Goal: Find specific page/section: Find specific page/section

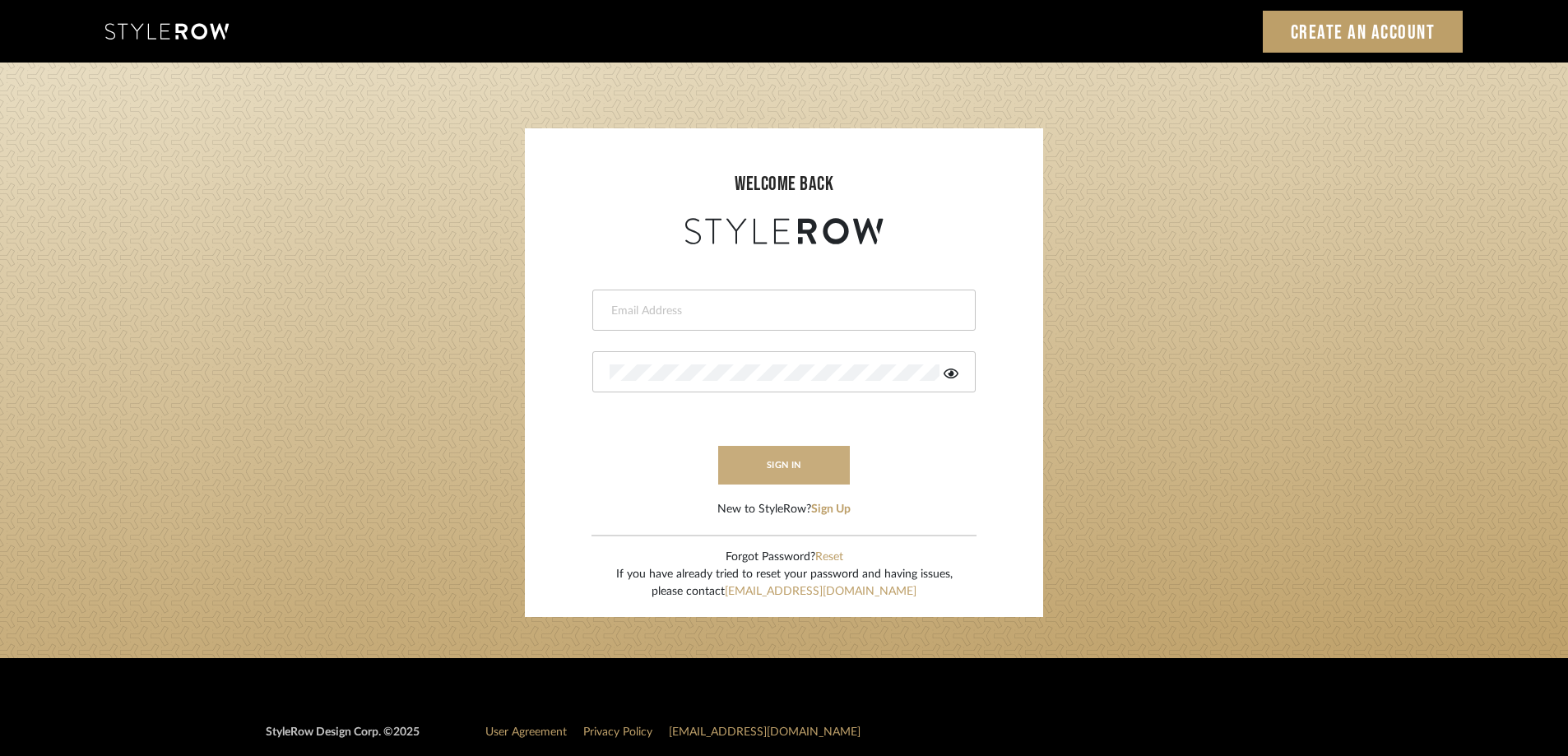
type input "melissa@melissaberryinteriors.com"
click at [815, 475] on button "sign in" at bounding box center [784, 465] width 131 height 39
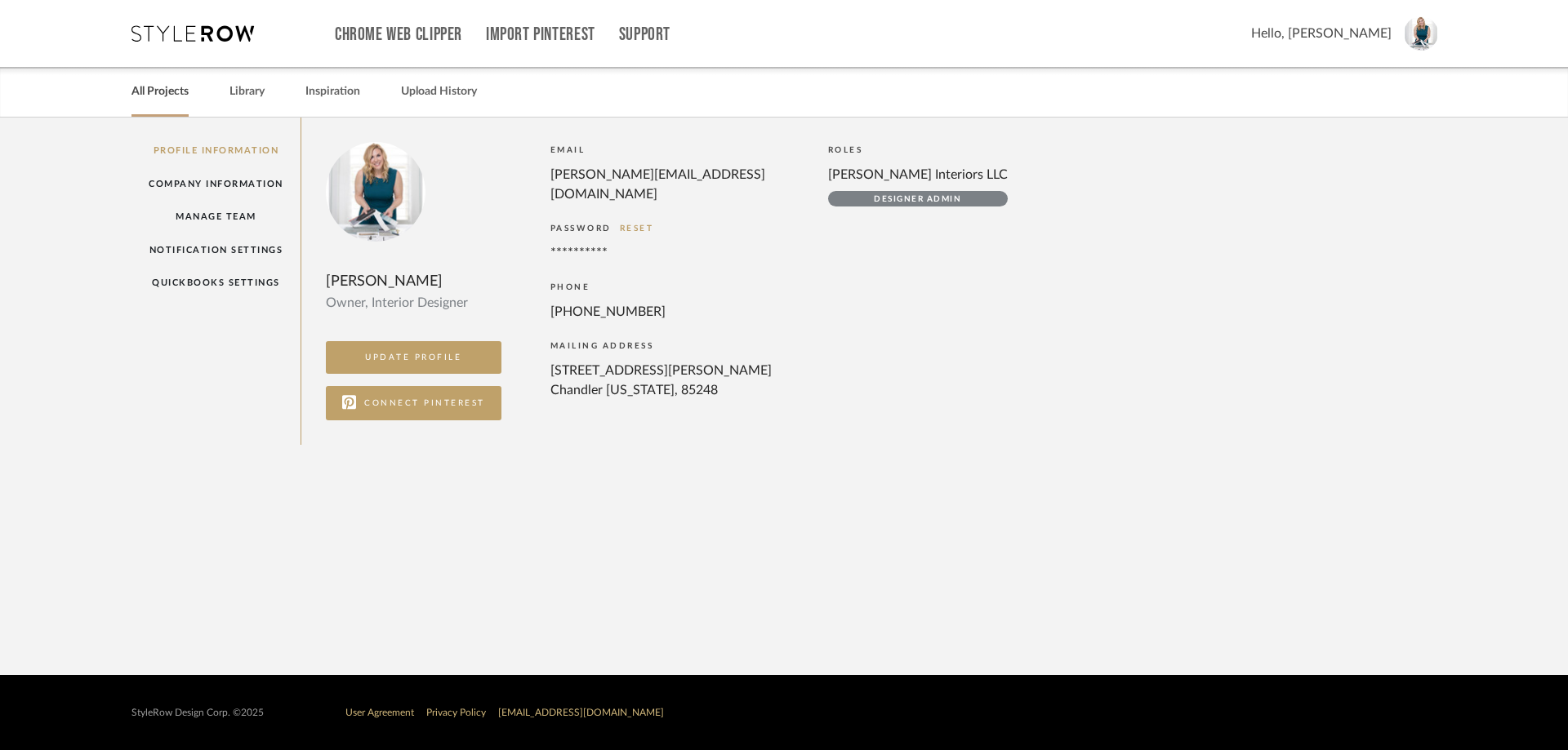
click at [168, 97] on link "All Projects" at bounding box center [160, 92] width 57 height 22
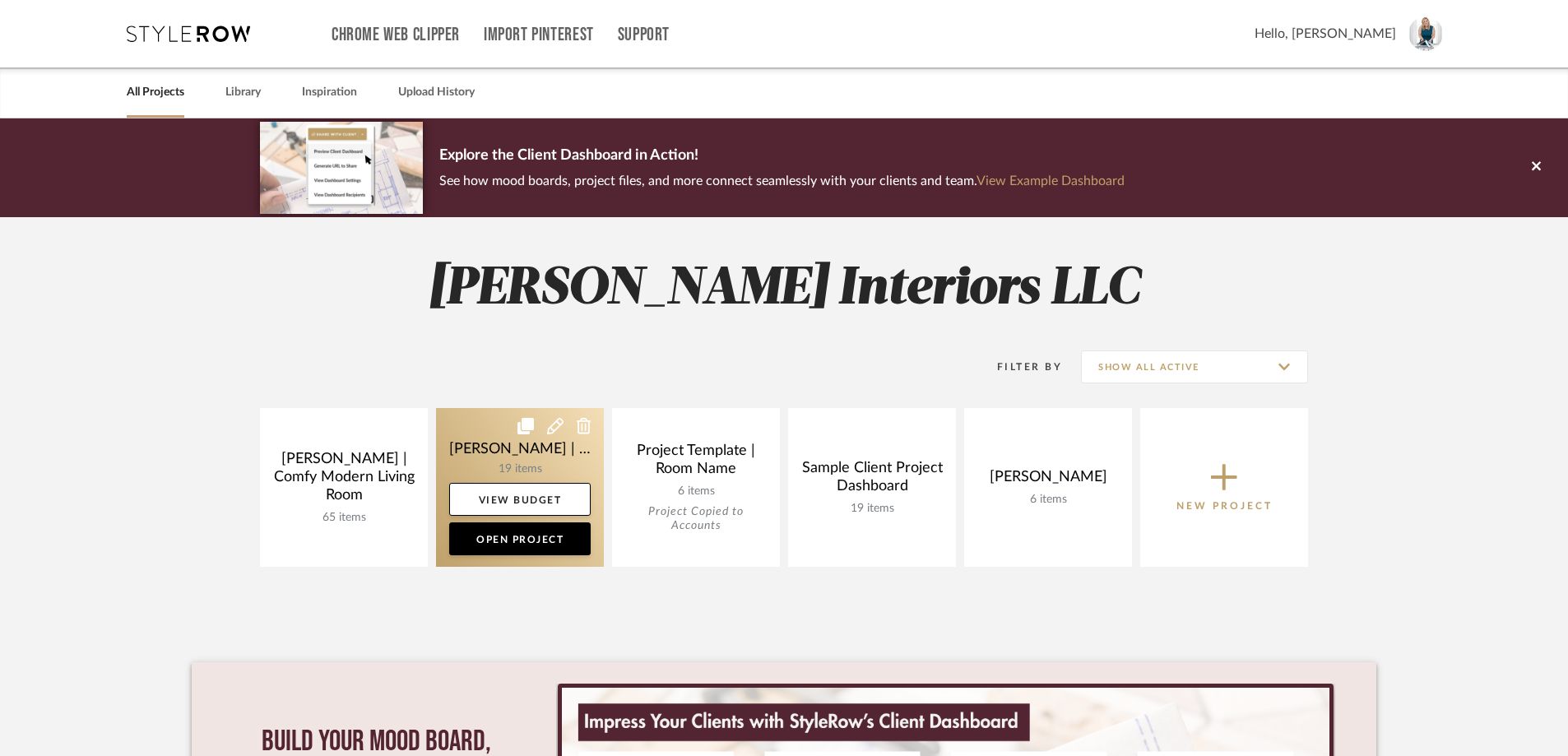
click at [534, 468] on link at bounding box center [519, 487] width 168 height 159
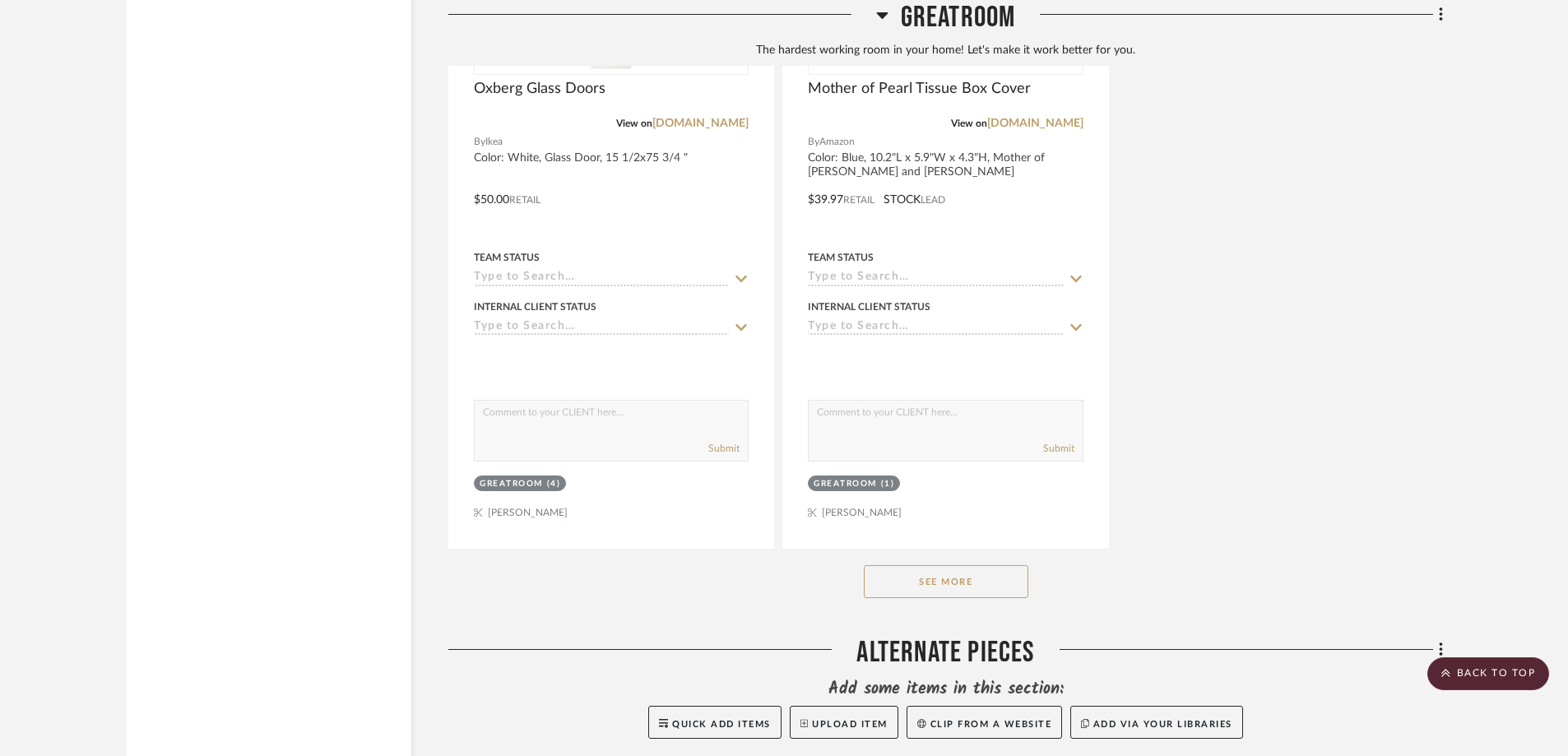
scroll to position [4112, 0]
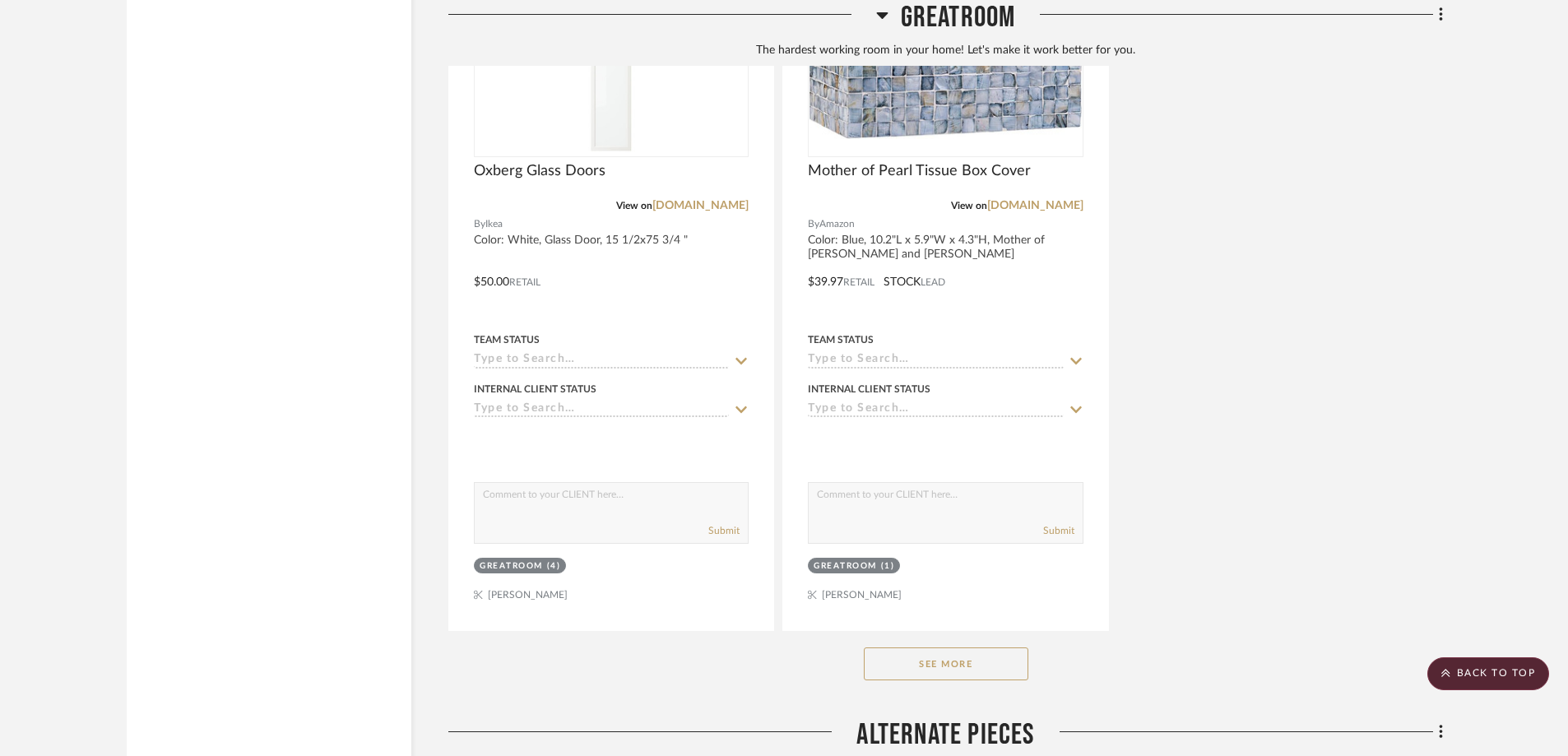
click at [901, 648] on button "See More" at bounding box center [945, 663] width 164 height 33
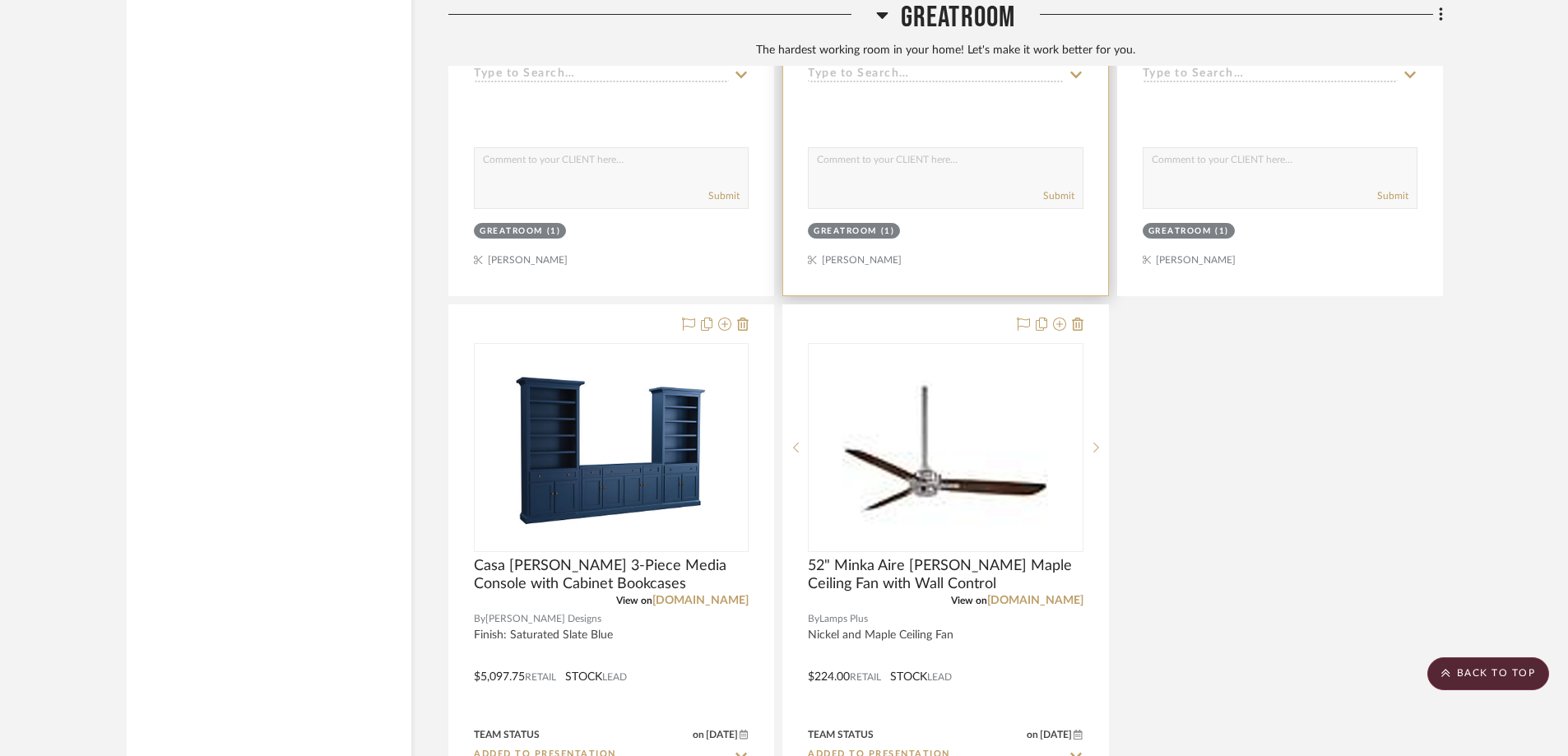
scroll to position [5182, 0]
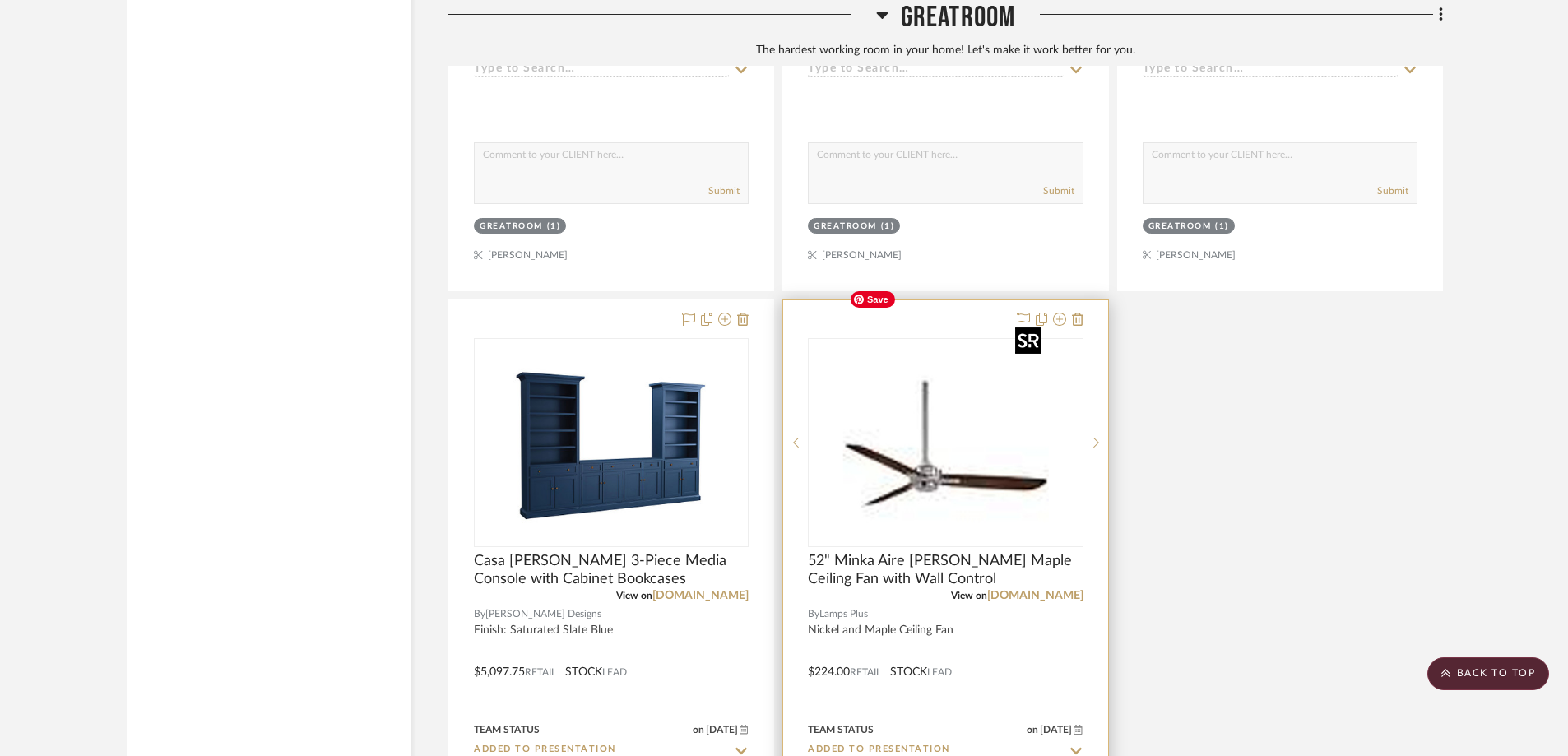
click at [933, 426] on img "0" at bounding box center [945, 442] width 206 height 206
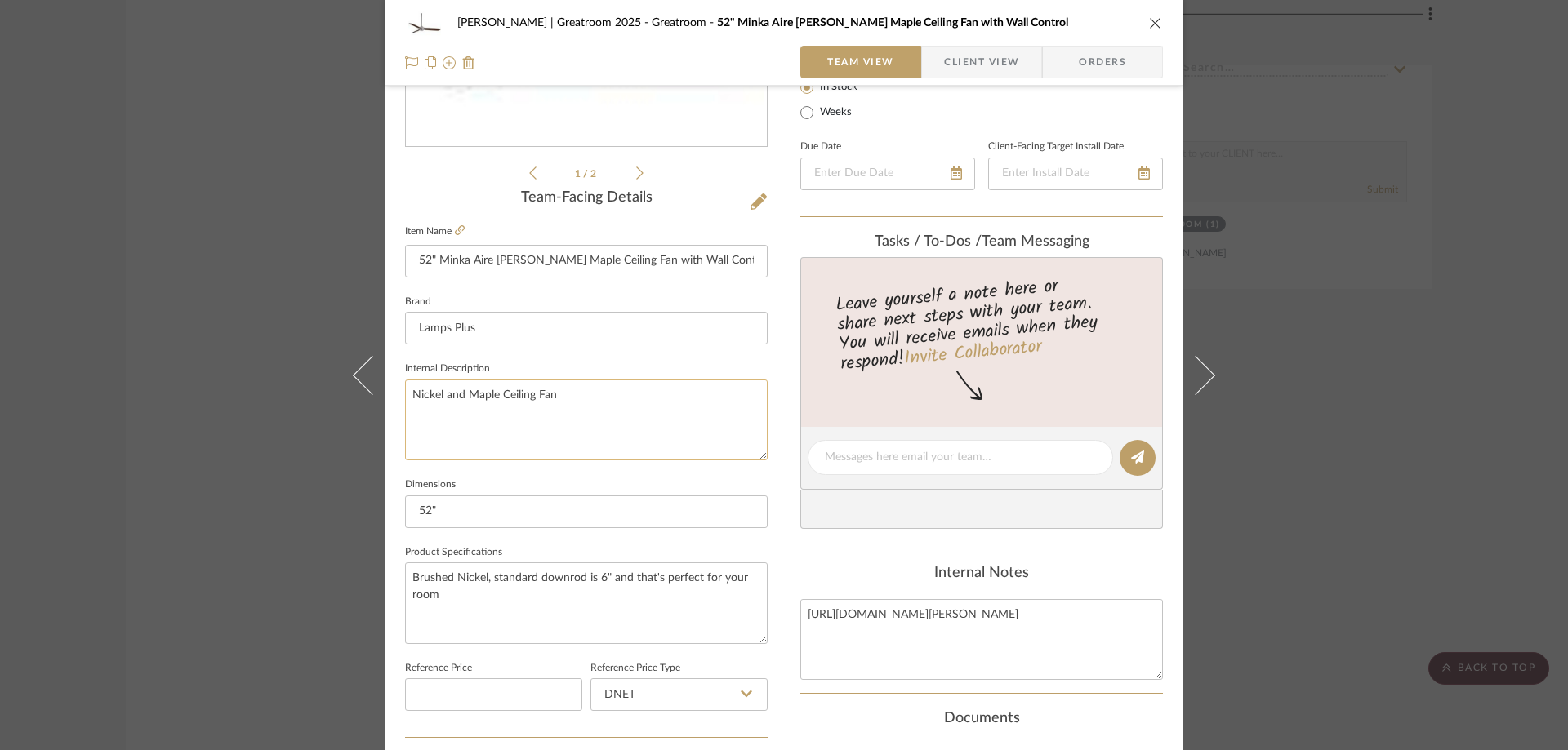
scroll to position [327, 0]
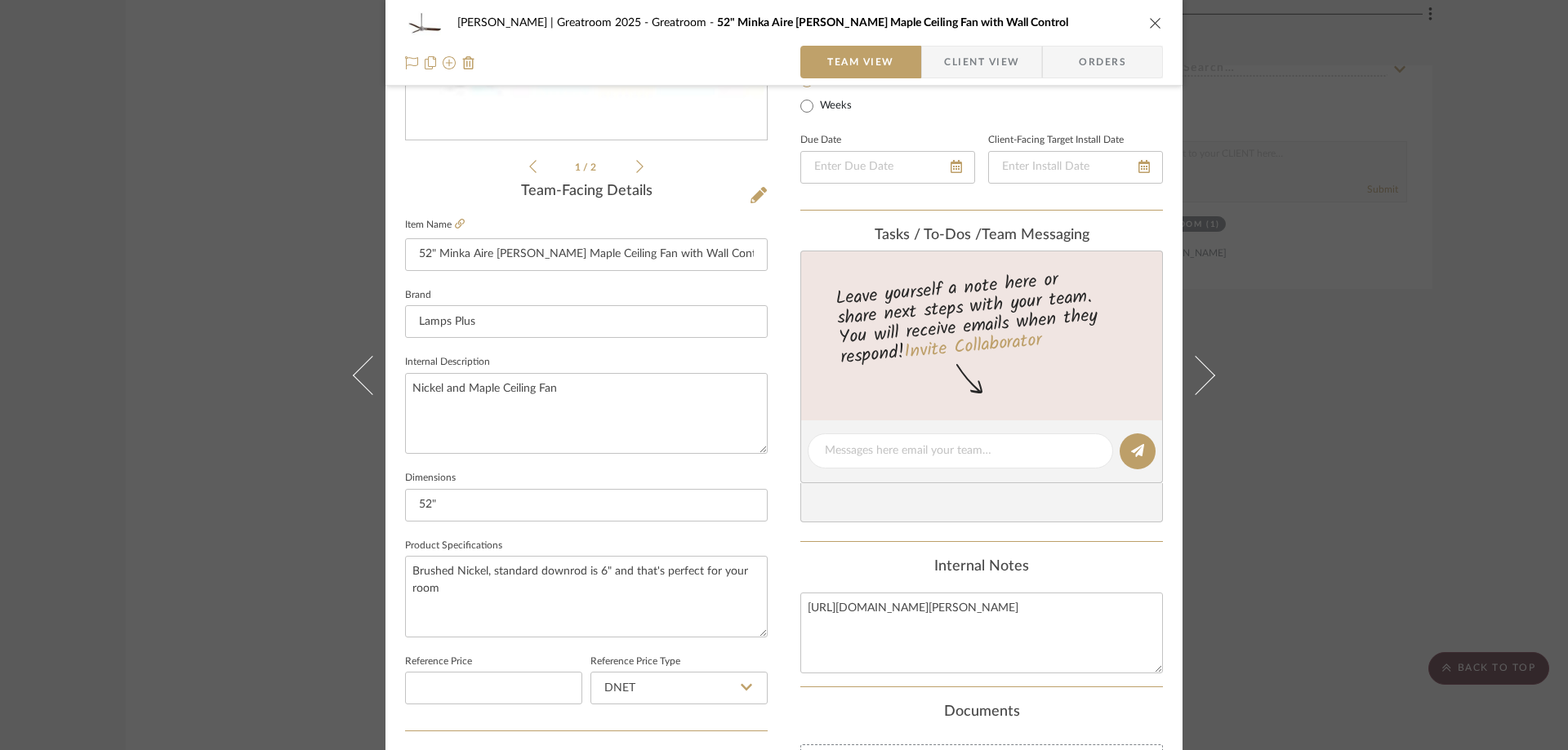
click at [1153, 19] on icon "close" at bounding box center [1154, 23] width 13 height 13
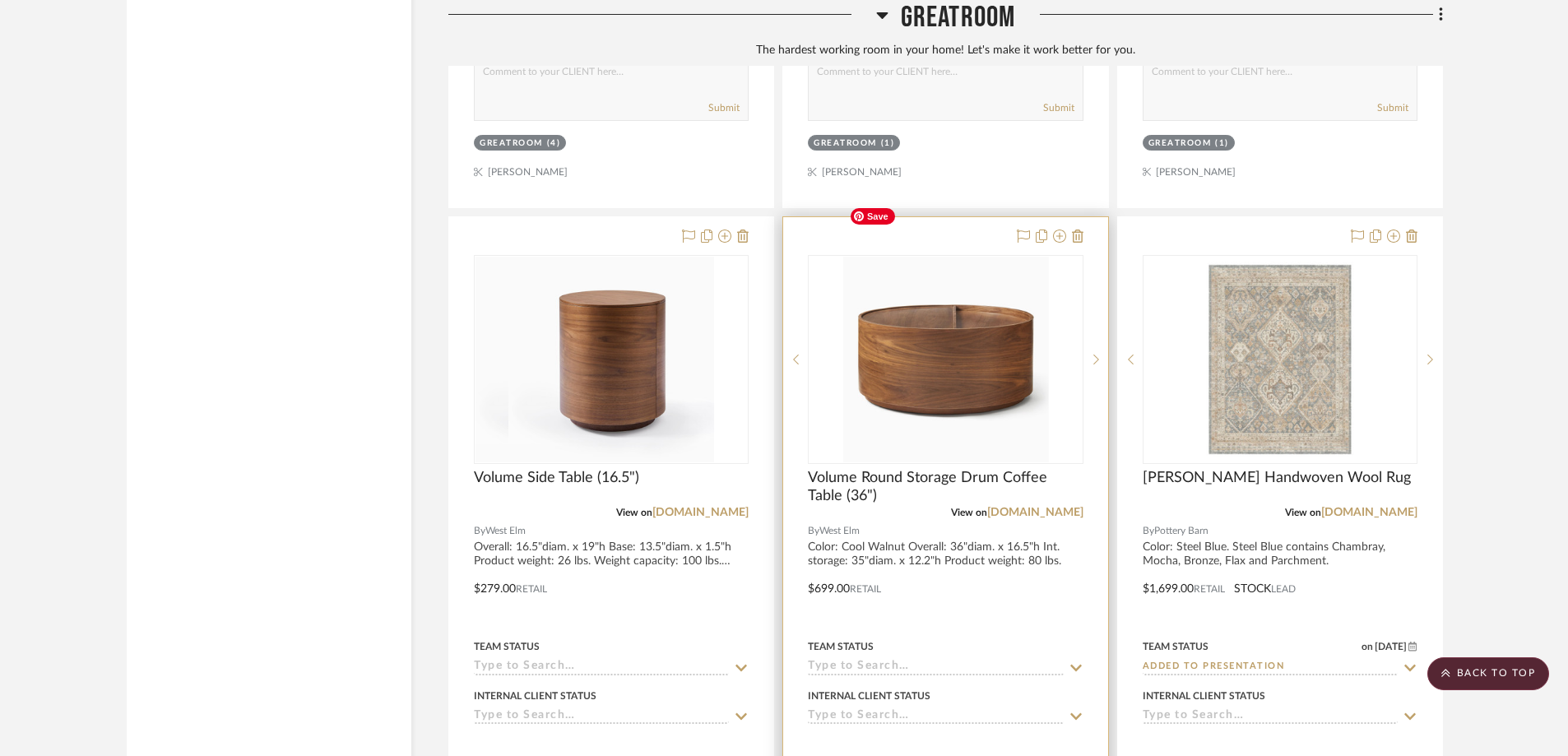
scroll to position [4606, 0]
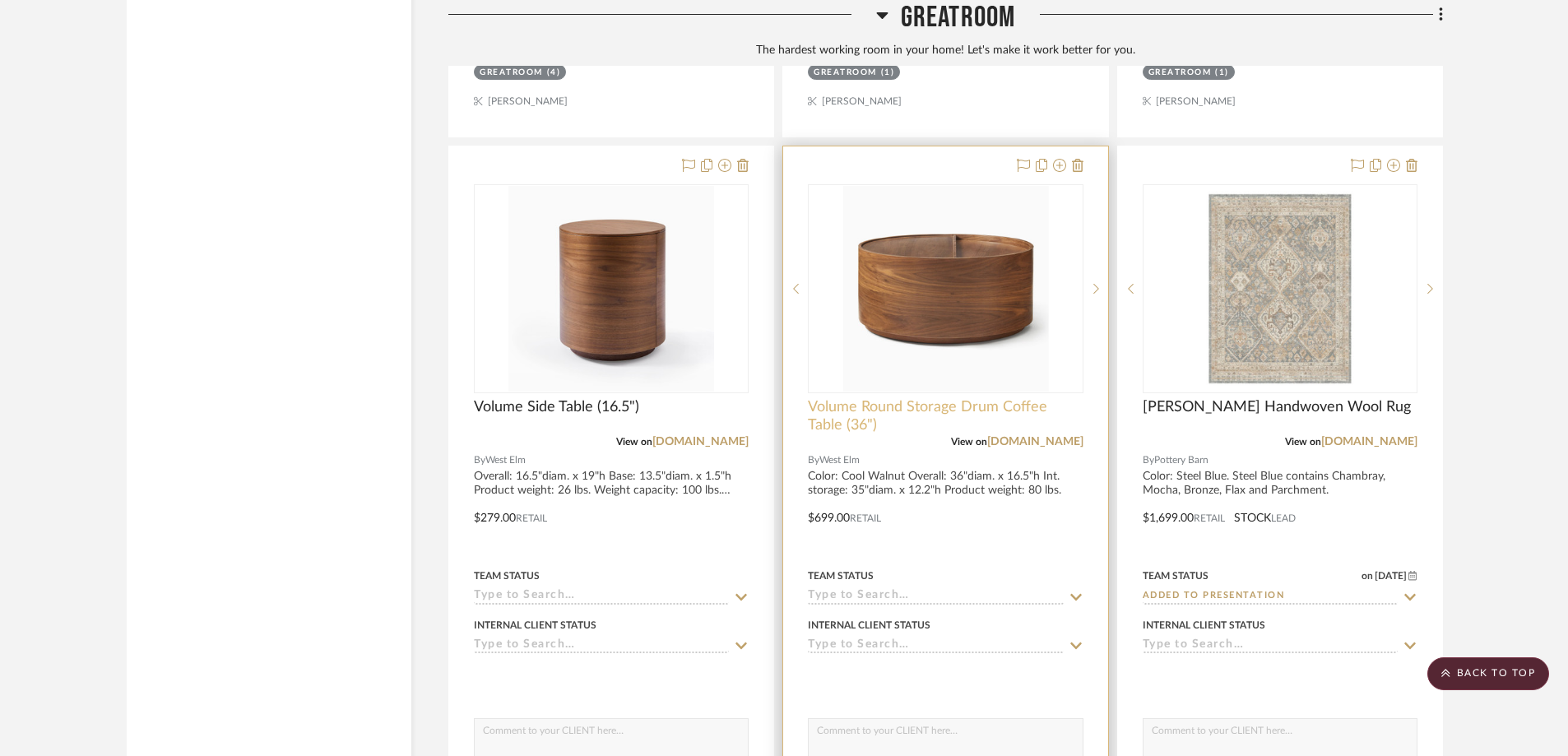
click at [879, 398] on span "Volume Round Storage Drum Coffee Table (36")" at bounding box center [945, 416] width 275 height 36
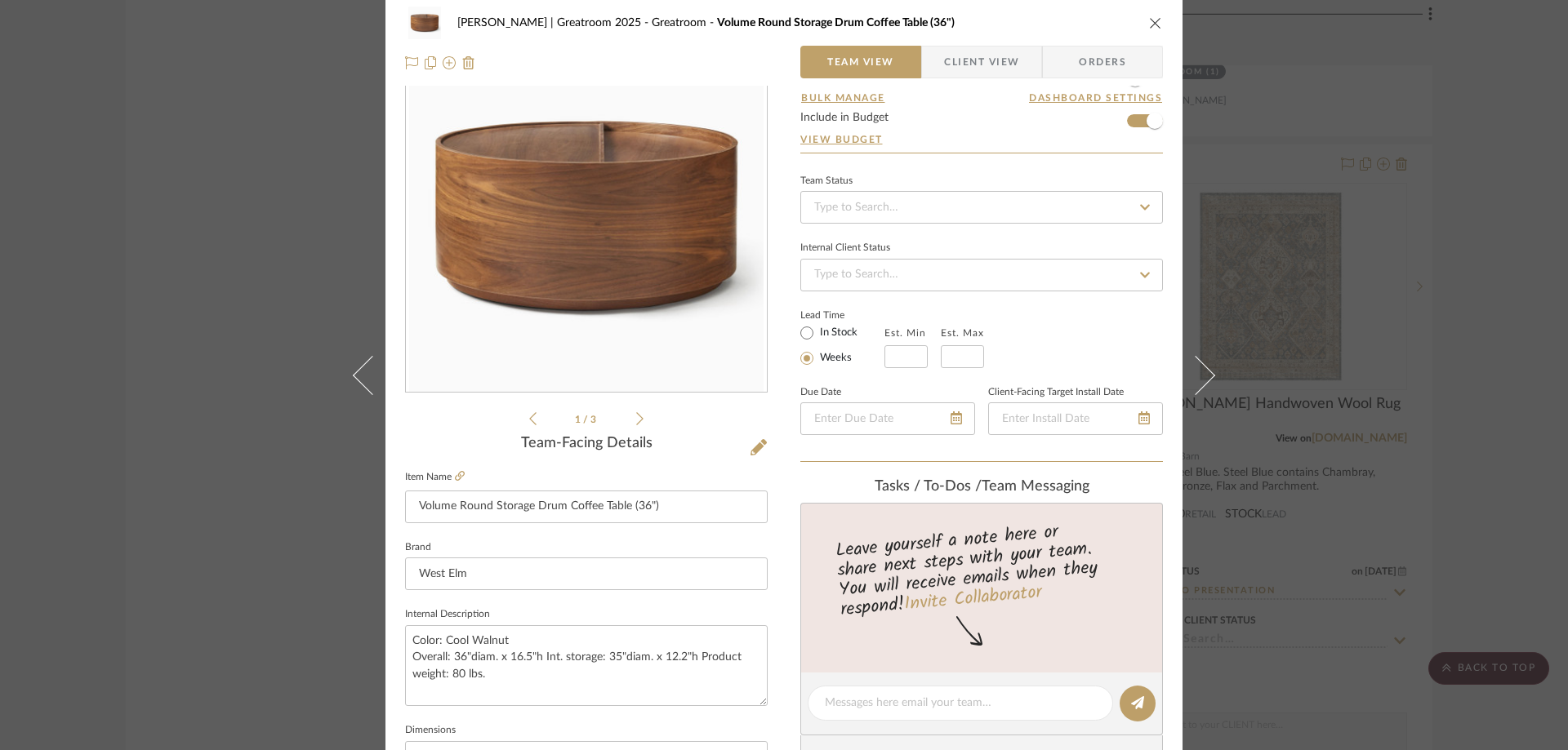
scroll to position [163, 0]
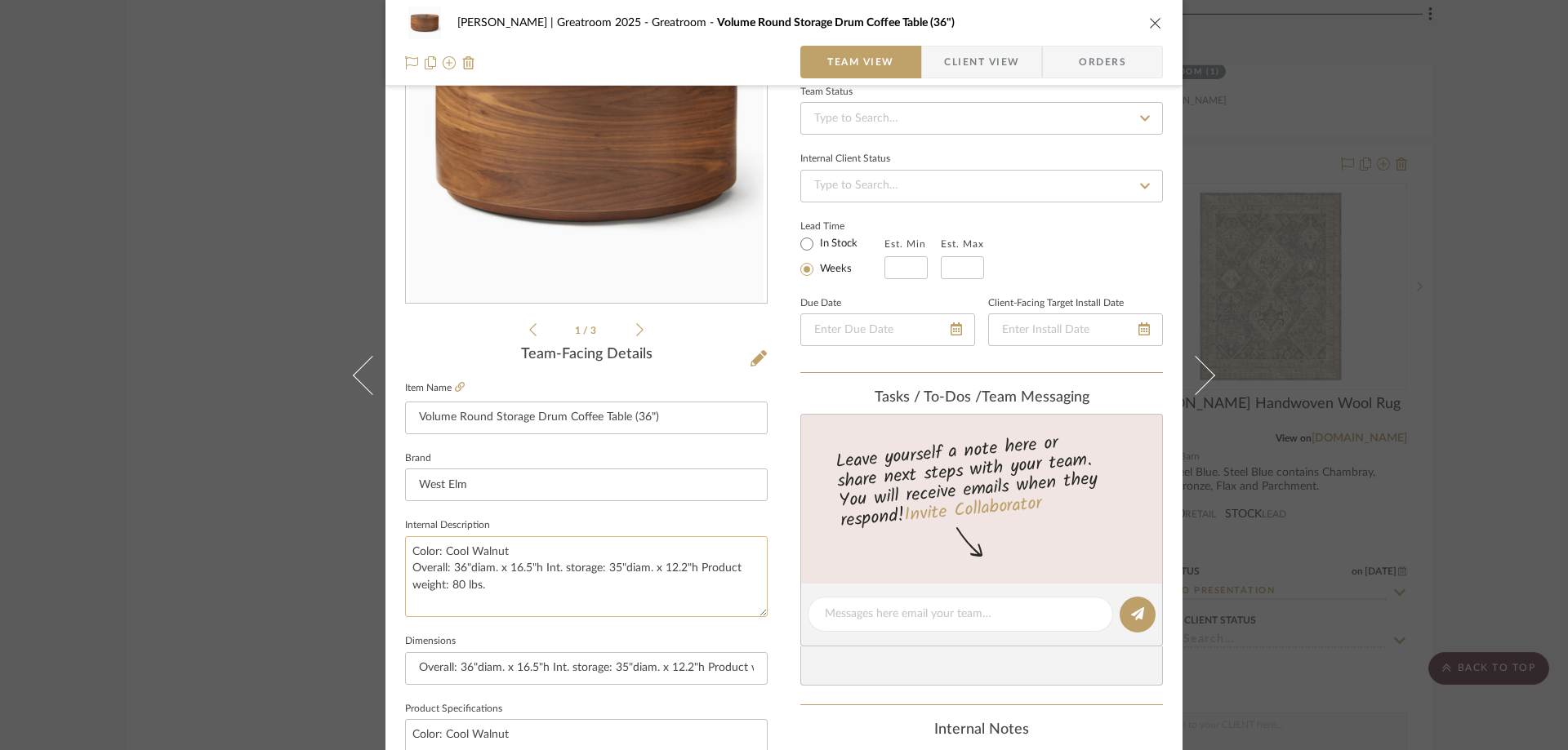
click at [541, 569] on textarea "Color: Cool Walnut Overall: 36"diam. x 16.5"h Int. storage: 35"diam. x 12.2"h P…" at bounding box center [586, 576] width 362 height 81
drag, startPoint x: 539, startPoint y: 569, endPoint x: 394, endPoint y: 572, distance: 145.0
click at [394, 572] on div "[PERSON_NAME] | Greatroom 2025 Greatroom Volume Round Storage Drum Coffee Table…" at bounding box center [783, 602] width 797 height 1507
click at [1153, 20] on icon "close" at bounding box center [1154, 23] width 13 height 13
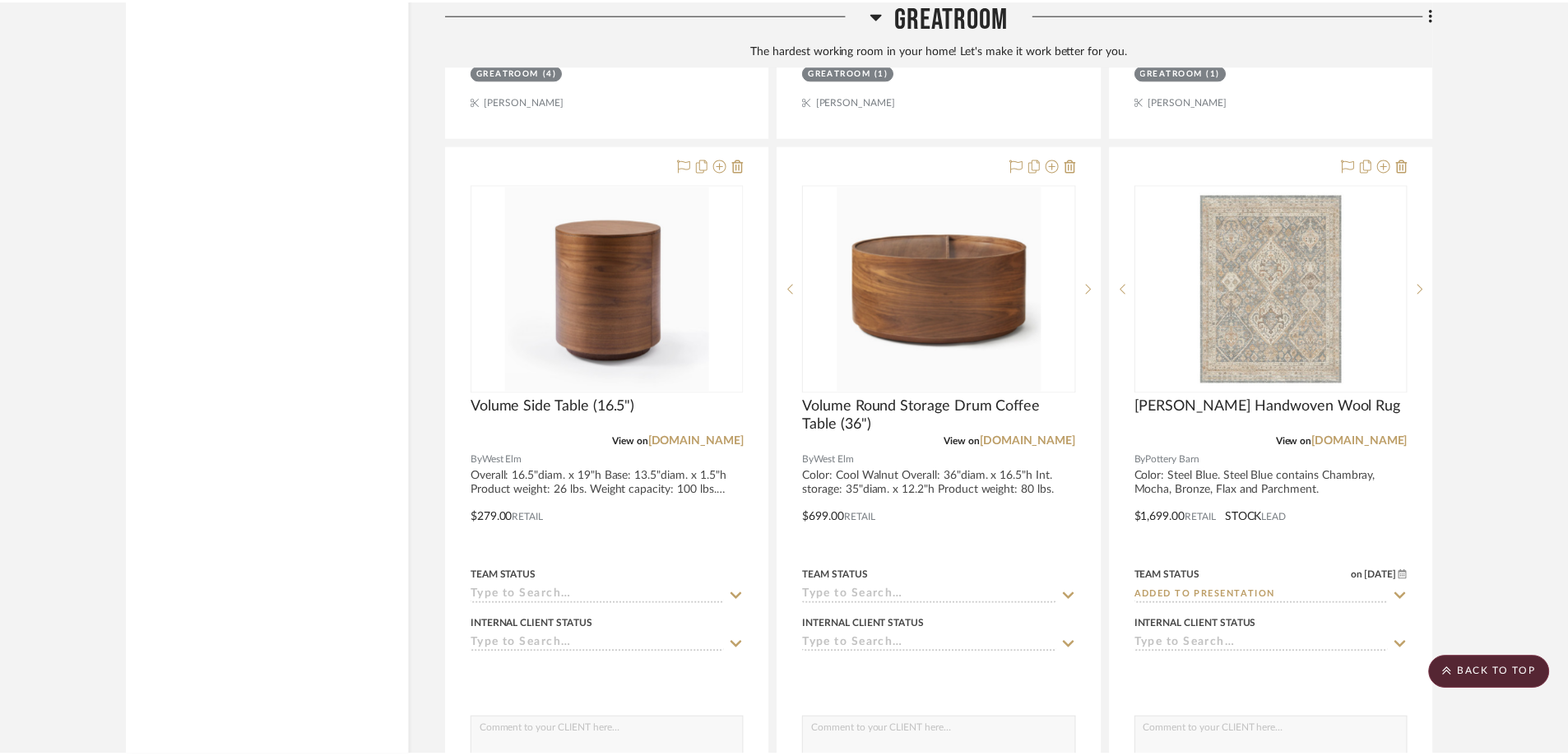
scroll to position [4606, 0]
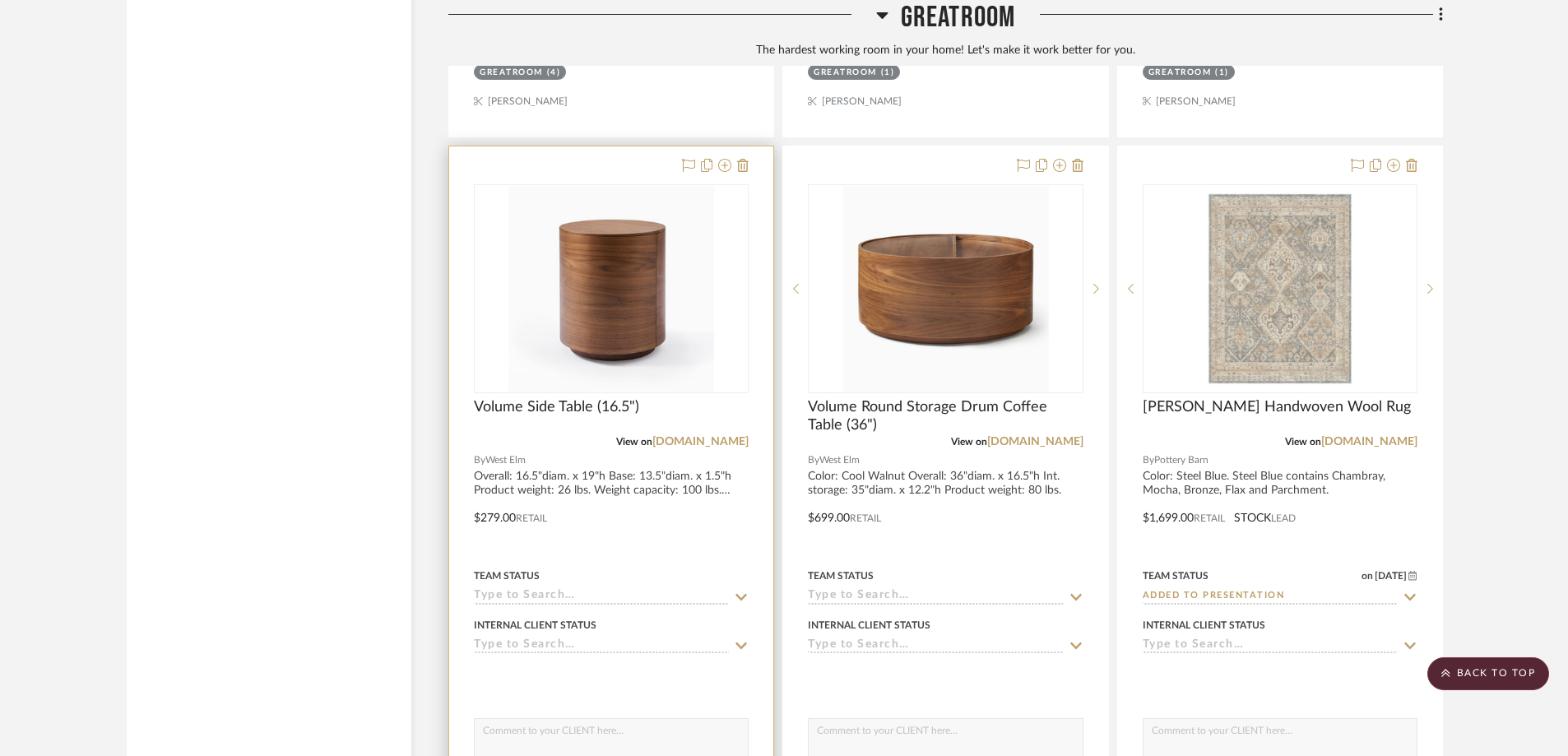
click at [515, 418] on div at bounding box center [611, 506] width 324 height 720
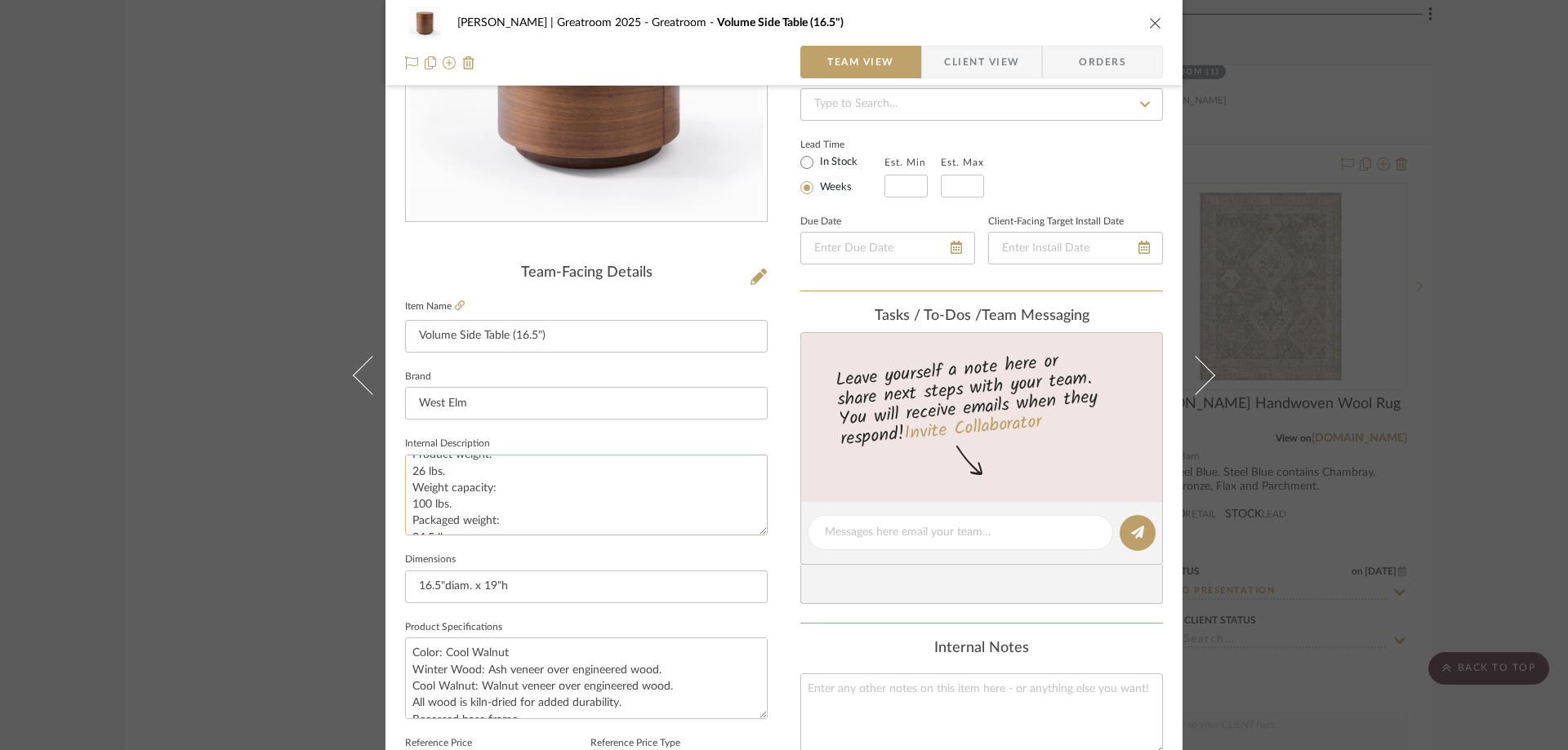
scroll to position [0, 0]
click at [409, 484] on textarea "Overall: 16.5"diam. x 19"h Base: 13.5"diam. x 1.5"h Product weight: 26 lbs. Wei…" at bounding box center [586, 495] width 362 height 81
click at [409, 485] on textarea "Overall: 16.5"diam. x 19"h Base: 13.5"diam. x 1.5"h Product weight: 26 lbs. Wei…" at bounding box center [586, 495] width 362 height 81
click at [409, 469] on textarea "Overall: 16.5"diam. x 19"h Base: 13.5"diam. x 1.5"h Product weight: 26 lbs. Wei…" at bounding box center [586, 495] width 362 height 81
drag, startPoint x: 407, startPoint y: 467, endPoint x: 505, endPoint y: 518, distance: 110.5
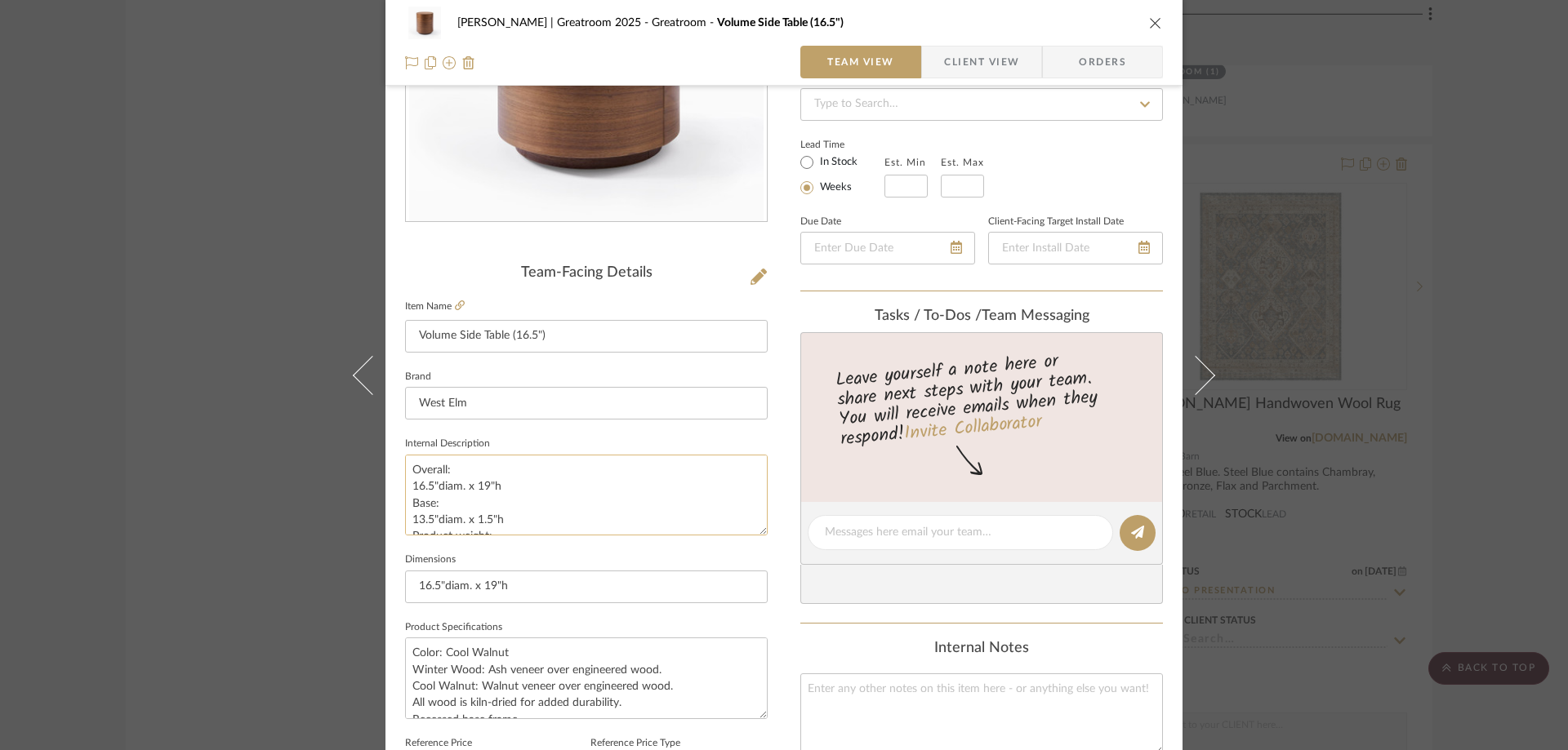
click at [505, 518] on textarea "Overall: 16.5"diam. x 19"h Base: 13.5"diam. x 1.5"h Product weight: 26 lbs. Wei…" at bounding box center [586, 495] width 362 height 81
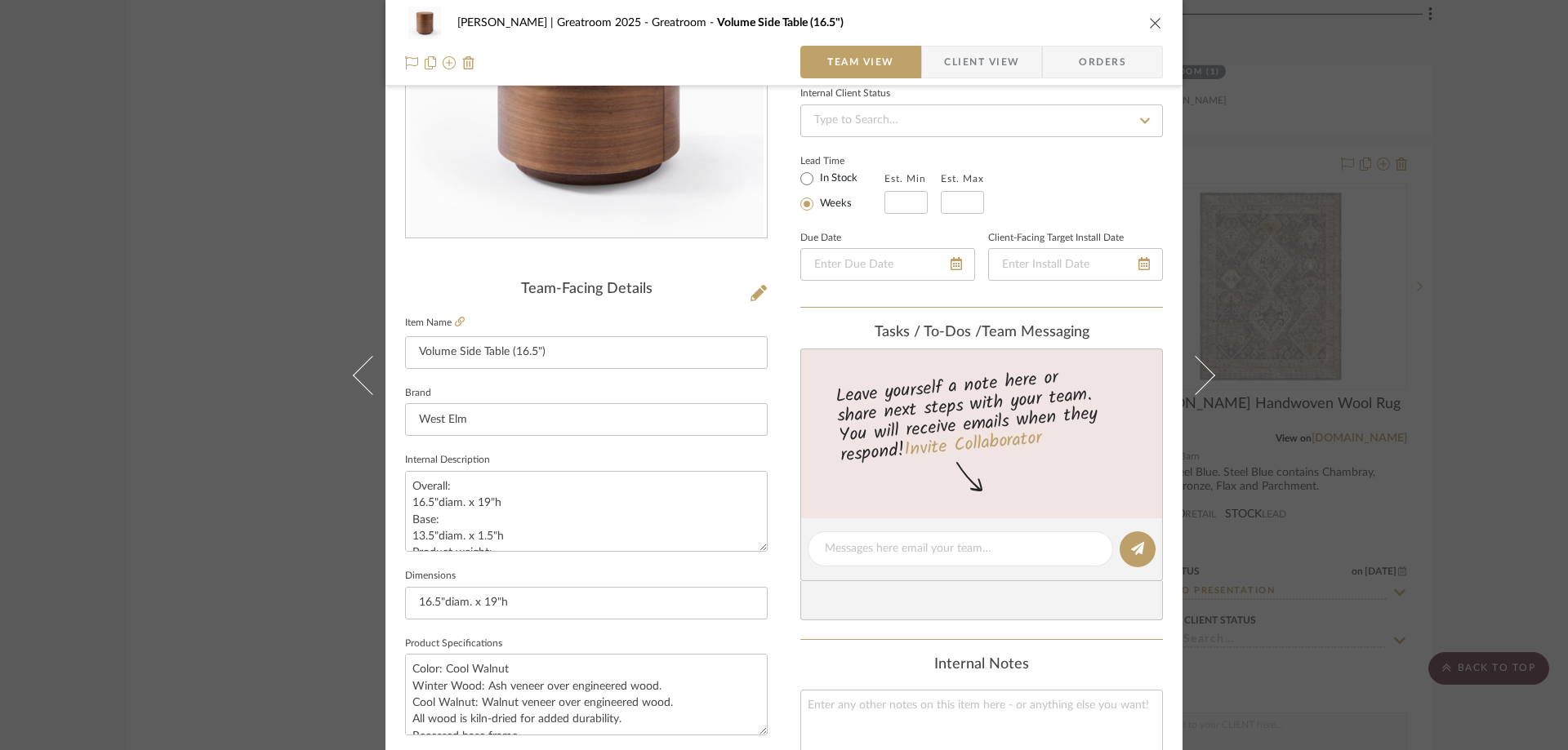
scroll to position [163, 0]
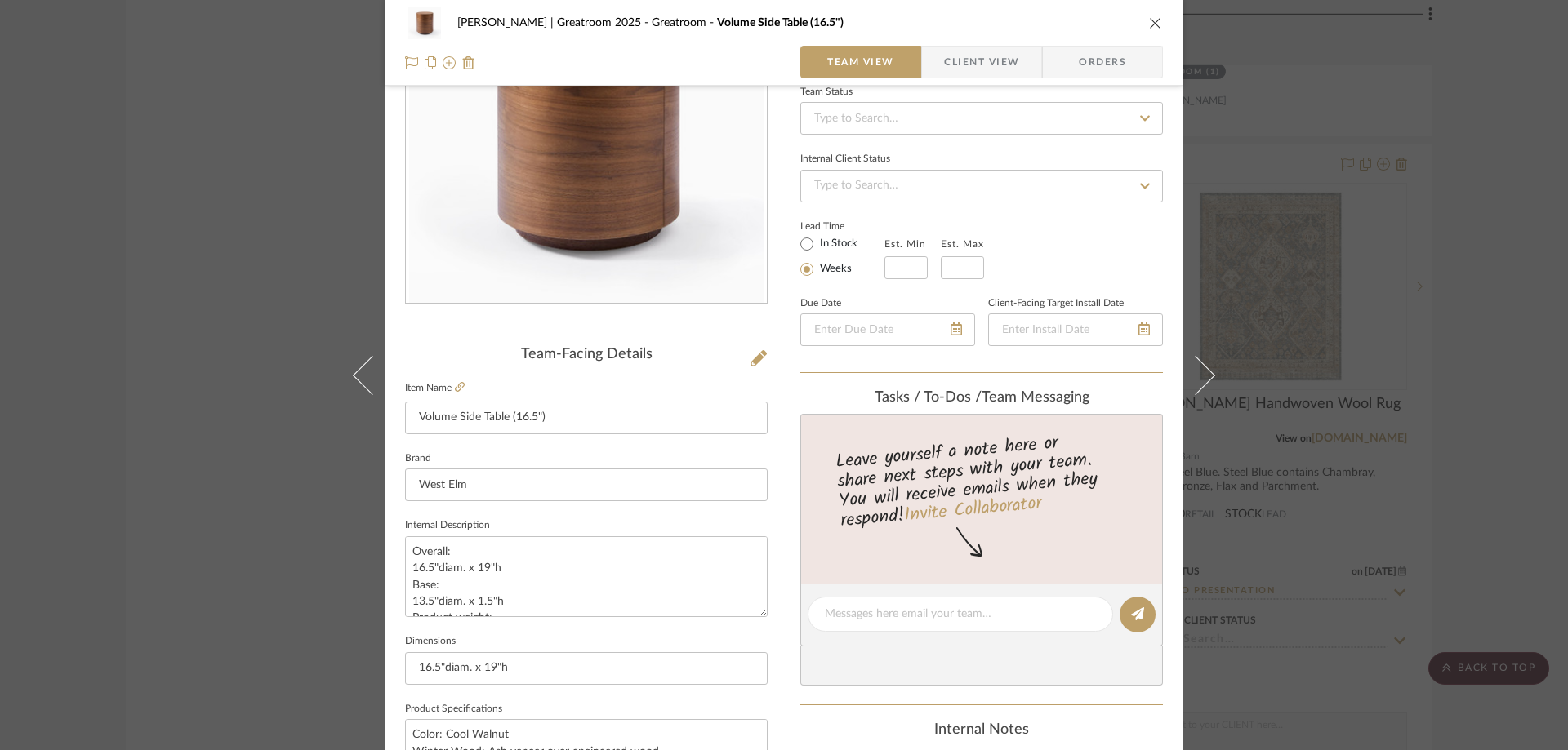
click at [1153, 24] on icon "close" at bounding box center [1154, 23] width 13 height 13
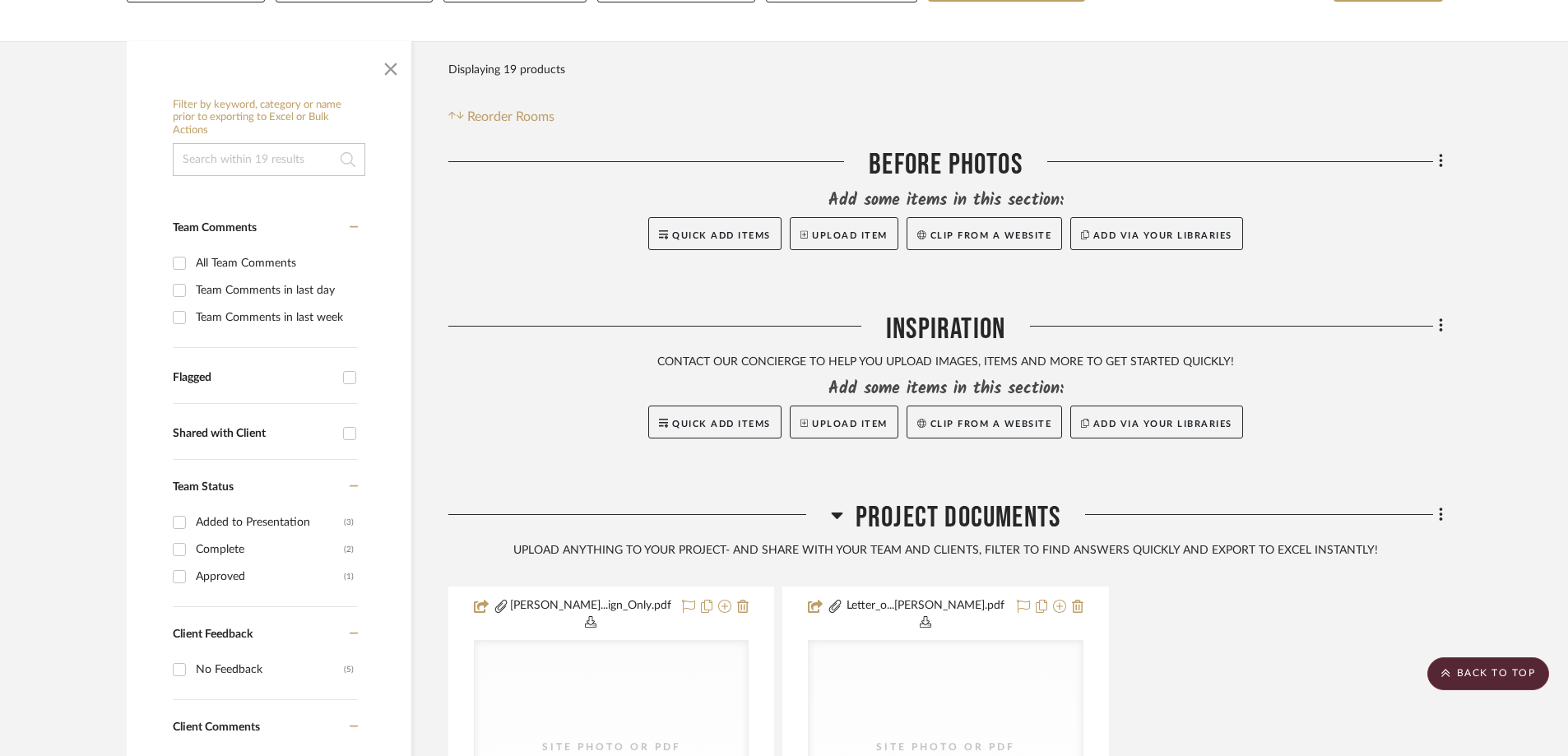
scroll to position [0, 0]
